Goal: Information Seeking & Learning: Check status

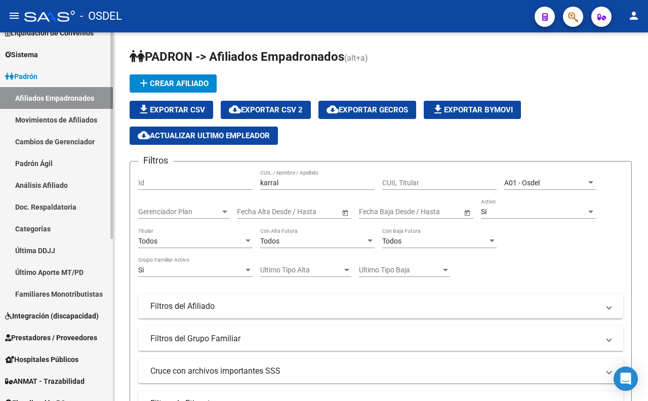
scroll to position [225, 0]
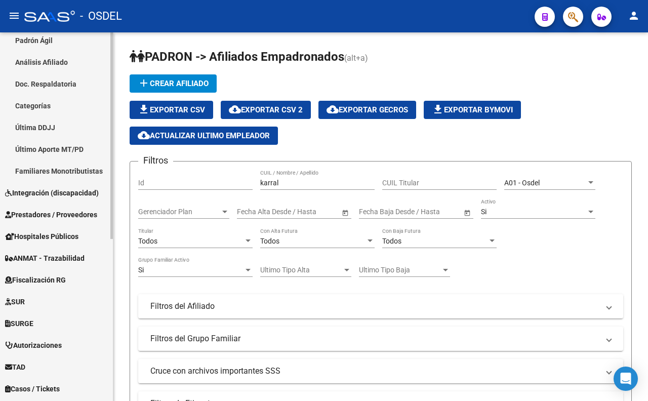
click at [58, 190] on span "Integración (discapacidad)" at bounding box center [52, 192] width 94 height 11
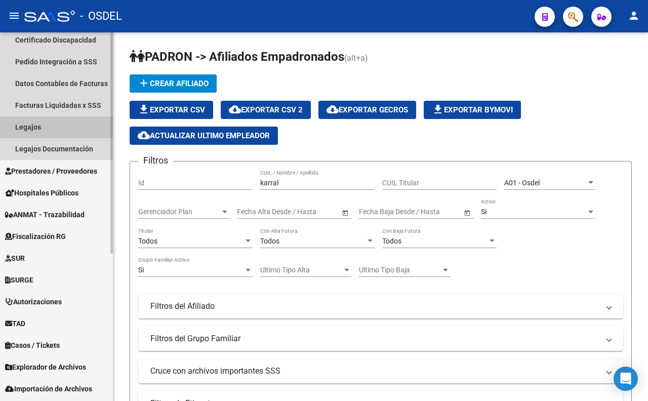
click at [42, 131] on link "Legajos" at bounding box center [56, 127] width 113 height 22
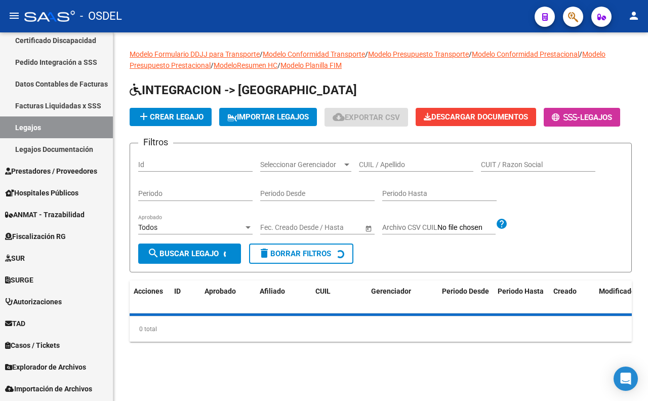
click at [312, 169] on span "Seleccionar Gerenciador" at bounding box center [301, 165] width 82 height 9
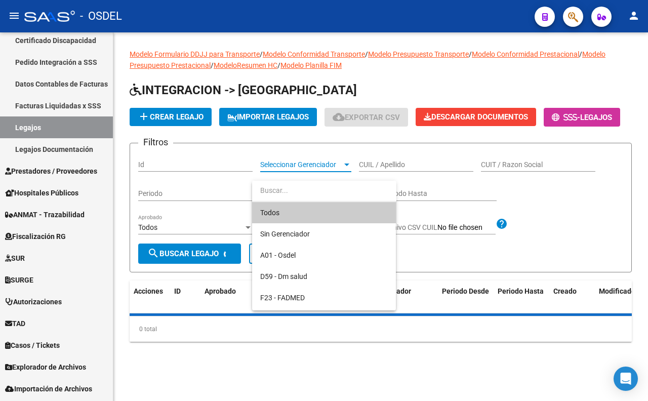
click at [309, 211] on span "Todos" at bounding box center [324, 212] width 128 height 21
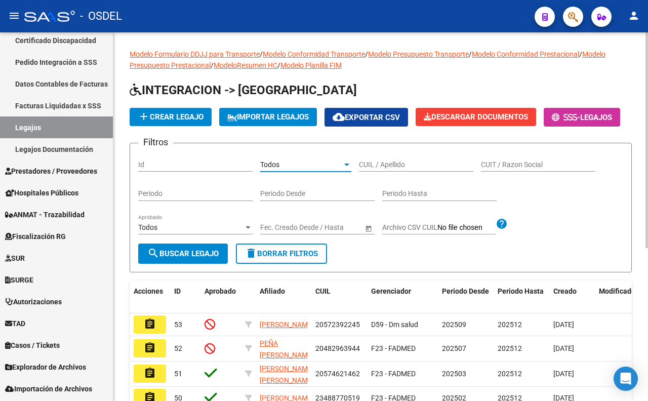
click at [213, 232] on div "Todos" at bounding box center [190, 227] width 105 height 9
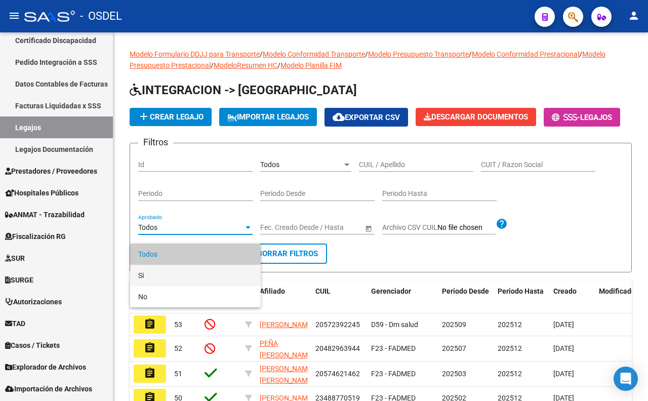
click at [181, 272] on span "Si" at bounding box center [195, 275] width 114 height 21
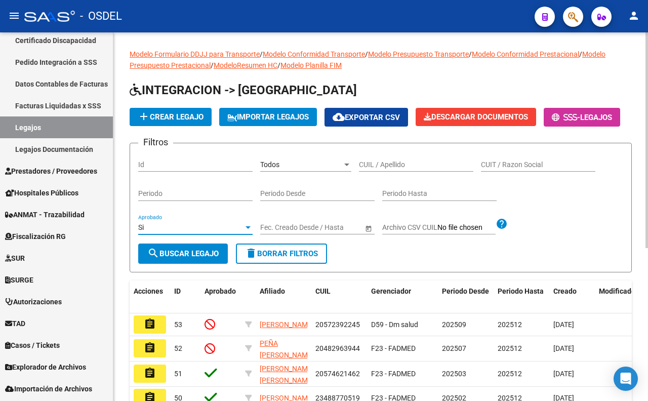
click at [195, 264] on button "search Buscar Legajo" at bounding box center [183, 254] width 90 height 20
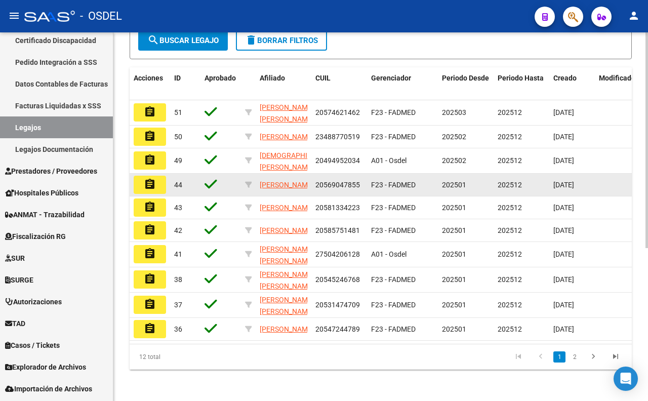
scroll to position [261, 0]
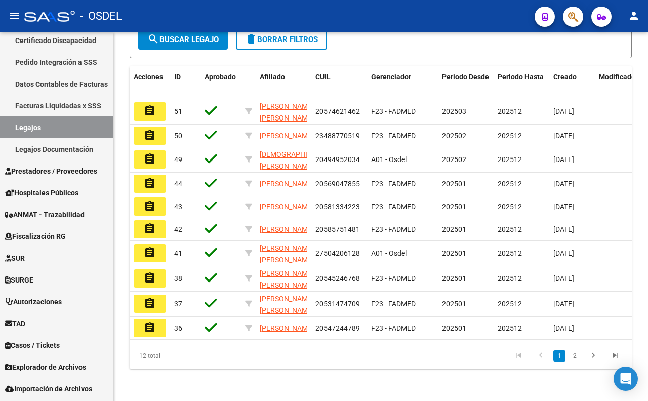
click at [566, 17] on button "button" at bounding box center [573, 17] width 20 height 20
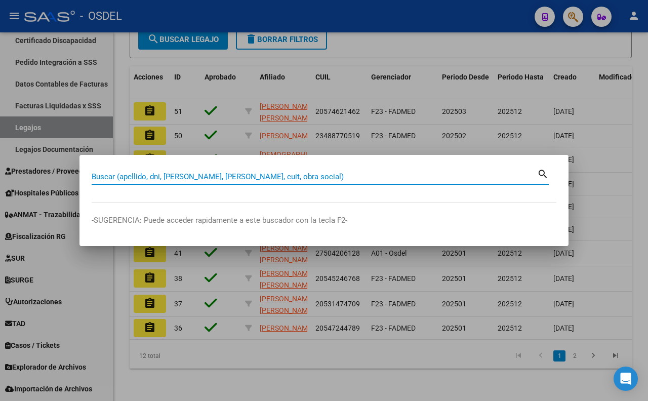
click at [455, 180] on input "Buscar (apellido, dni, [PERSON_NAME], [PERSON_NAME], cuit, obra social)" at bounding box center [315, 176] width 446 height 9
type input "23329443"
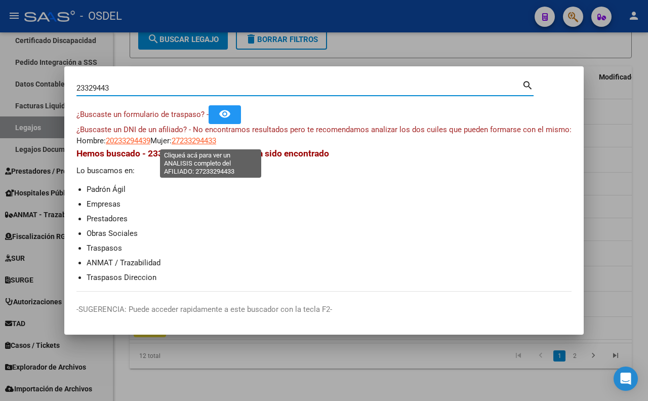
click at [212, 143] on span "27233294433" at bounding box center [194, 140] width 45 height 9
type textarea "27233294433"
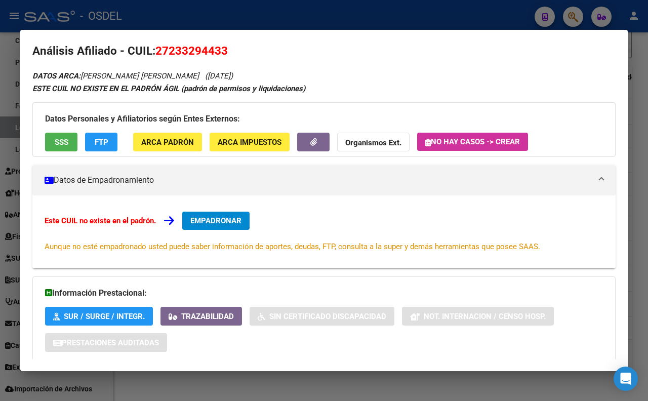
scroll to position [0, 0]
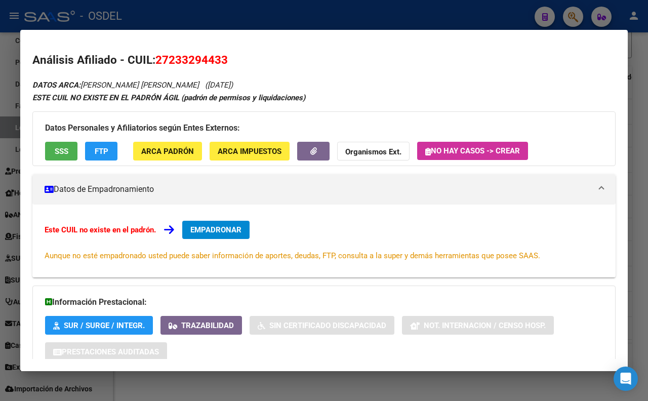
click at [69, 158] on button "SSS" at bounding box center [61, 151] width 32 height 19
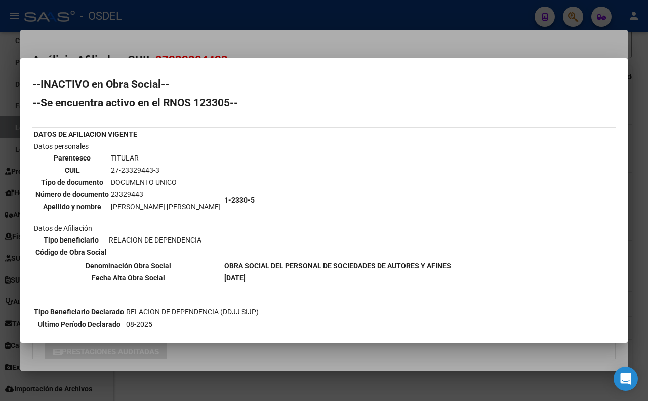
click at [323, 45] on div at bounding box center [324, 200] width 648 height 401
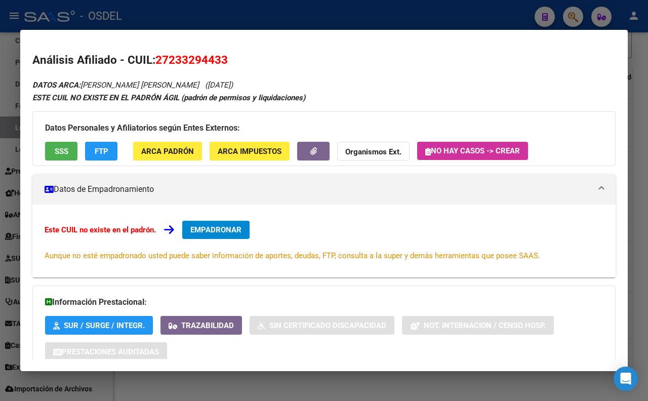
click at [342, 26] on div at bounding box center [324, 200] width 648 height 401
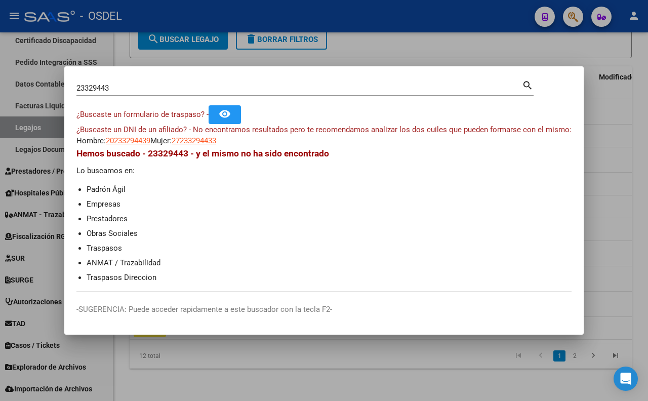
click at [362, 27] on div at bounding box center [324, 200] width 648 height 401
